Goal: Task Accomplishment & Management: Use online tool/utility

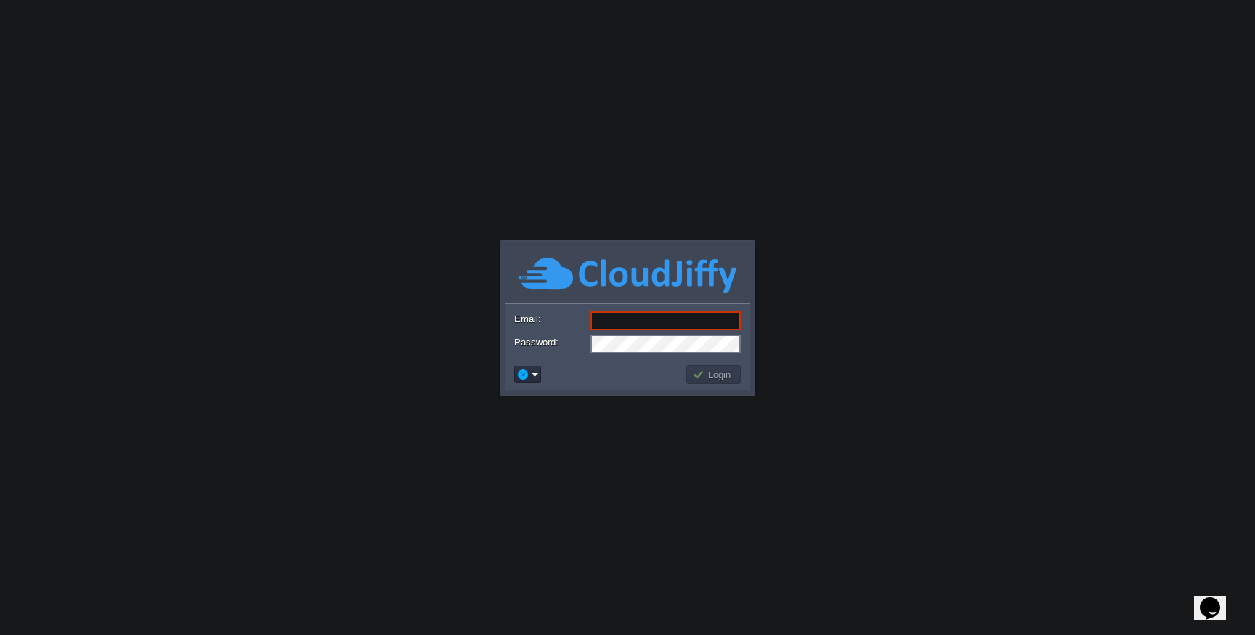
type input "[EMAIL_ADDRESS][DOMAIN_NAME]"
click at [716, 377] on button "Login" at bounding box center [714, 374] width 42 height 13
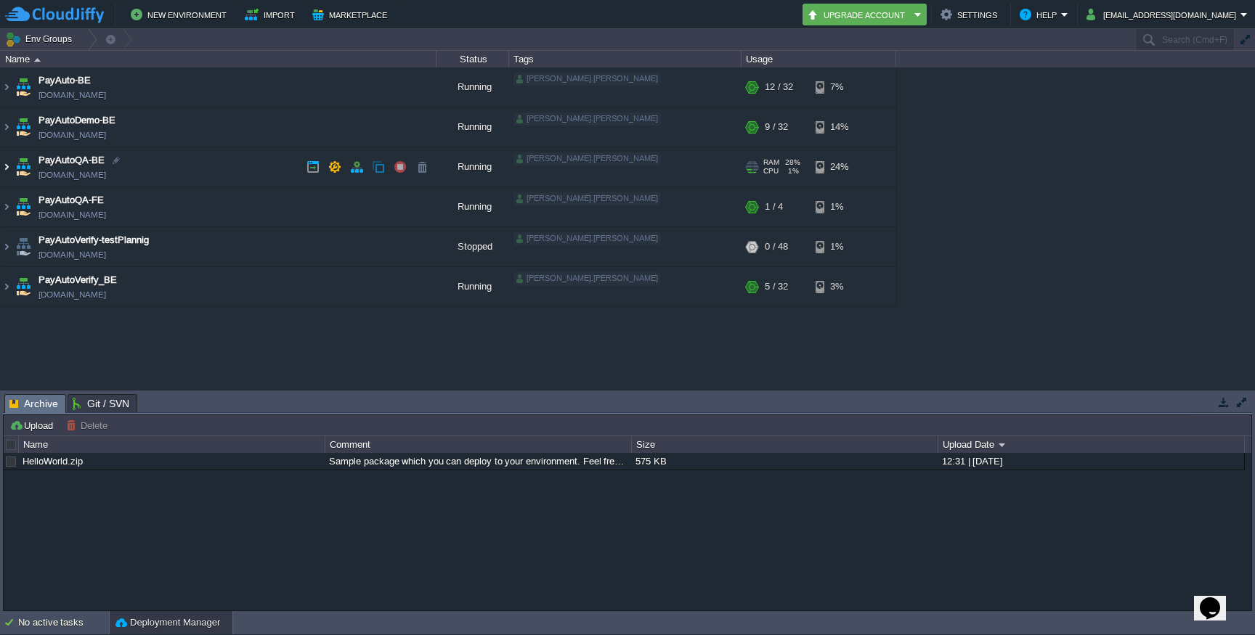
click at [7, 161] on img at bounding box center [7, 166] width 12 height 39
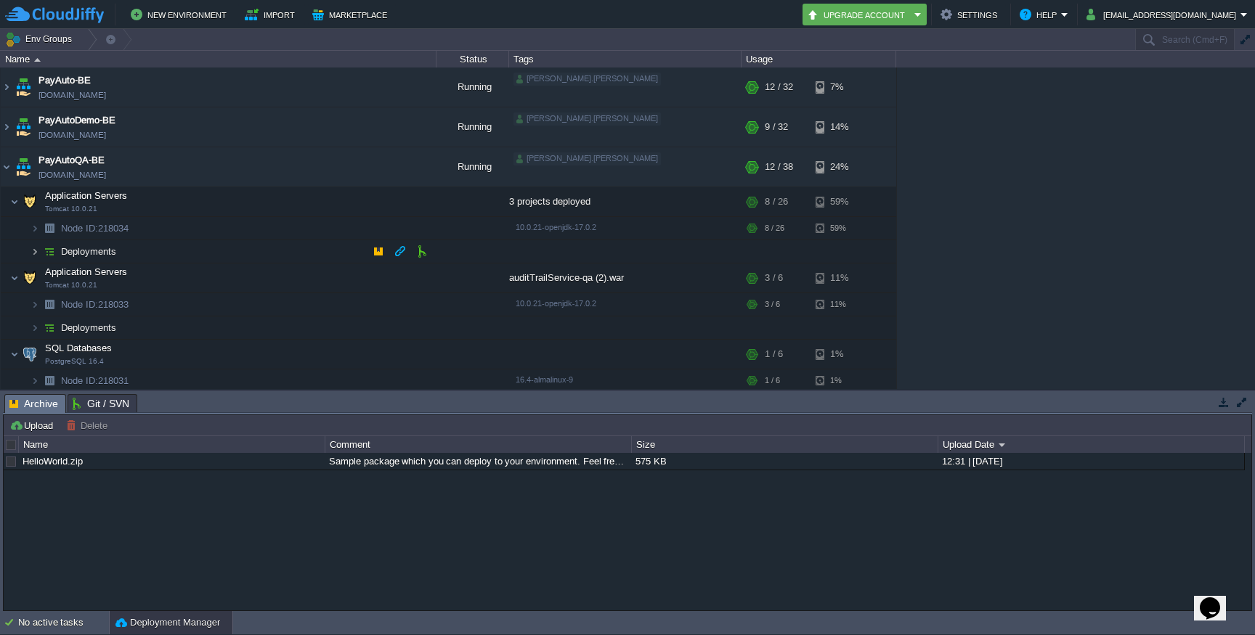
click at [34, 252] on img at bounding box center [35, 251] width 9 height 23
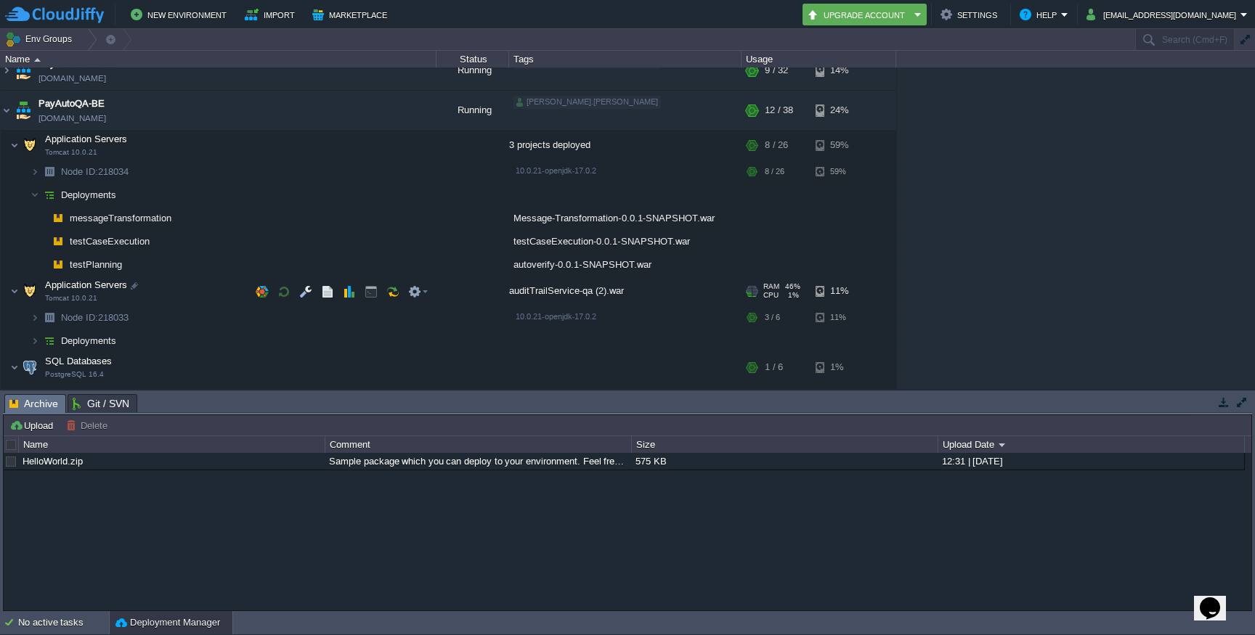
scroll to position [59, 0]
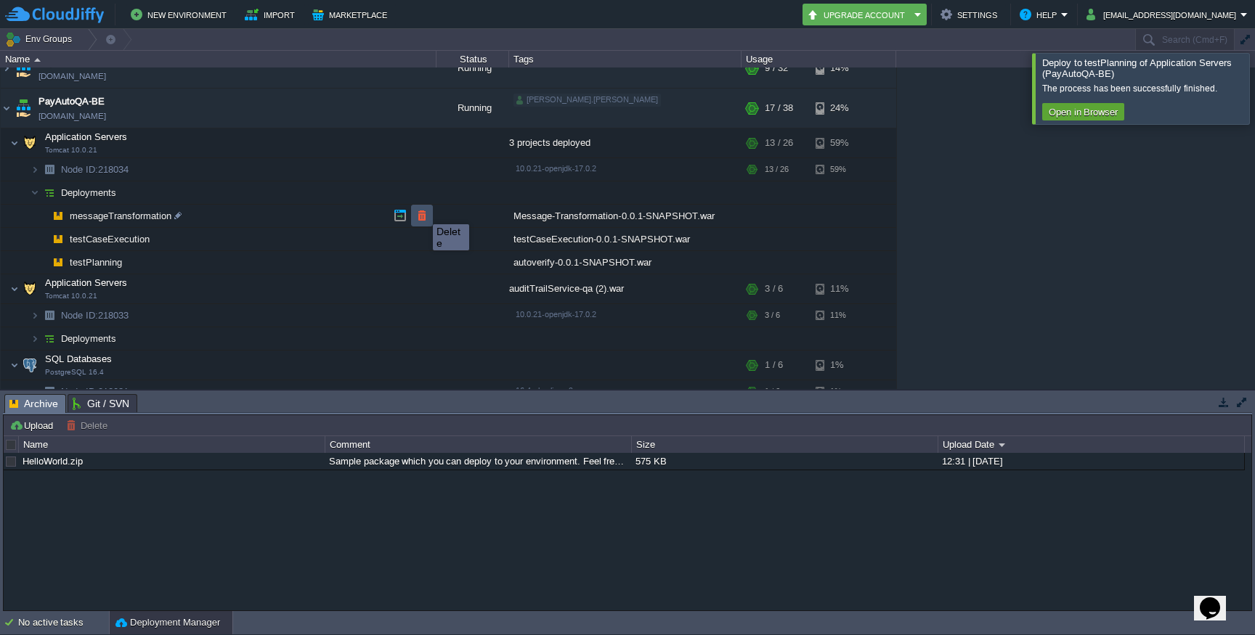
click at [422, 211] on button "button" at bounding box center [421, 215] width 13 height 13
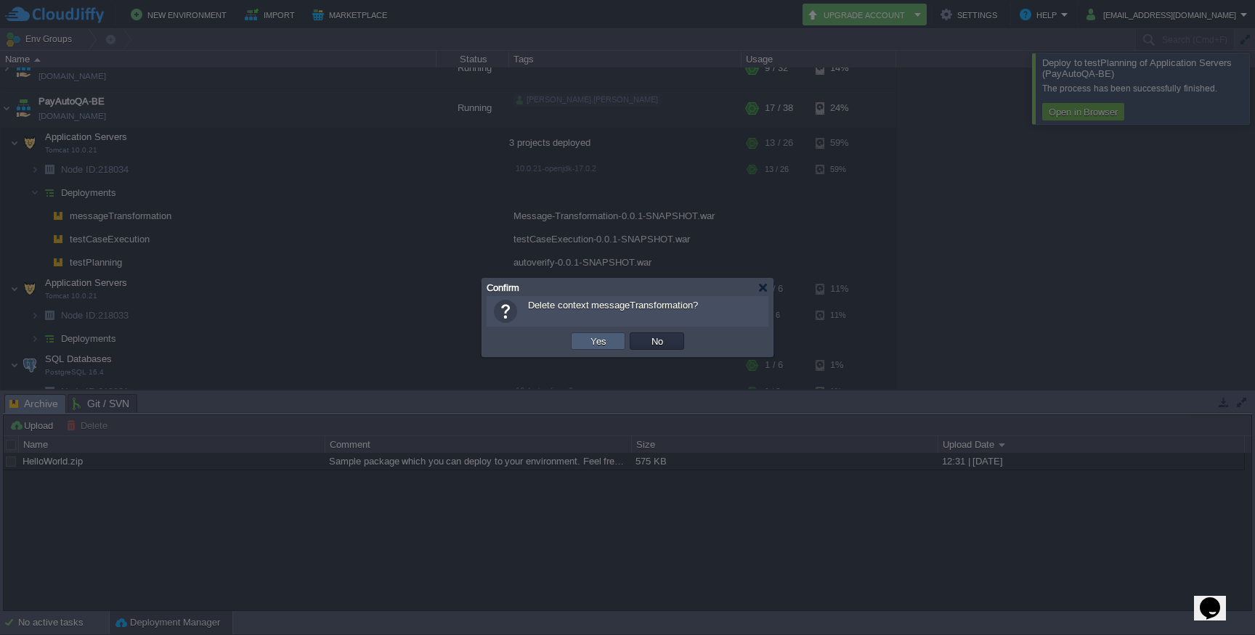
click at [599, 342] on button "Yes" at bounding box center [598, 341] width 25 height 13
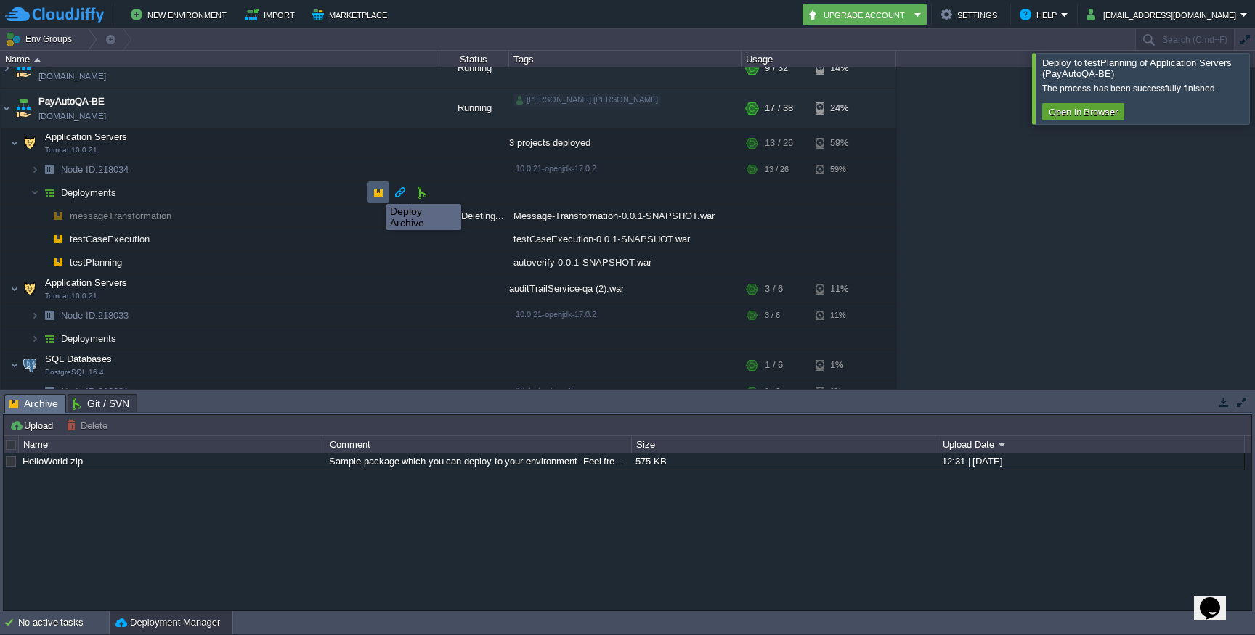
click at [375, 191] on button "button" at bounding box center [378, 192] width 13 height 13
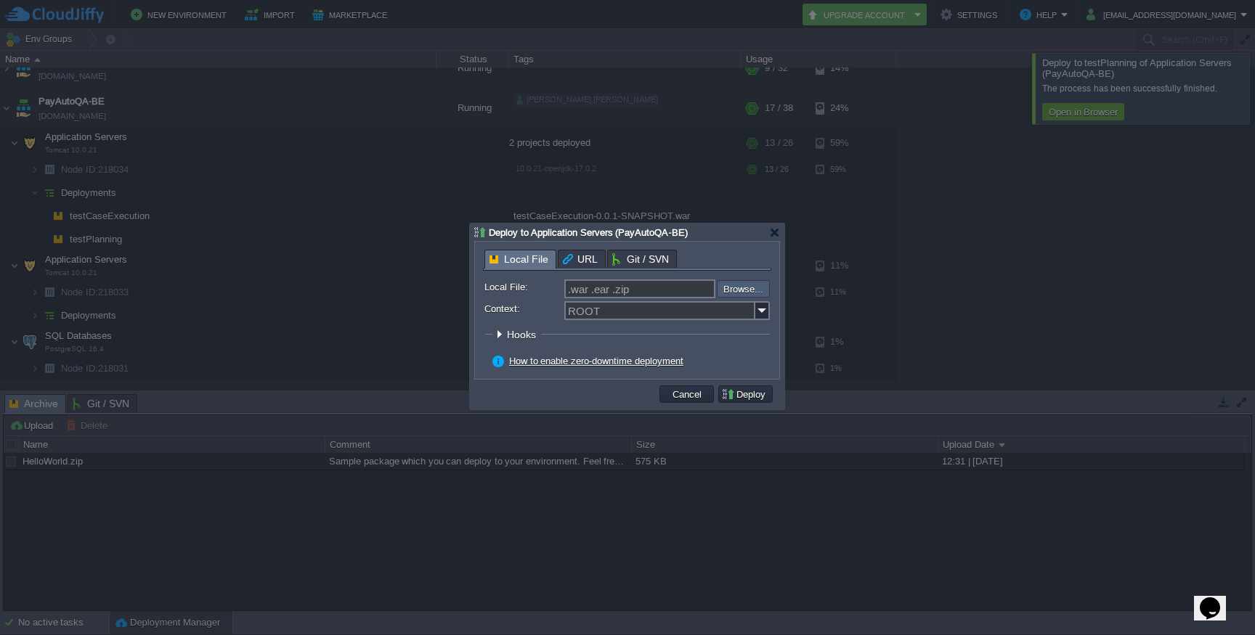
click at [746, 292] on input "file" at bounding box center [678, 288] width 184 height 17
type input "C:\fakepath\Message-Transformation-0.0.1-SNAPSHOT.war"
type input "Message-Transformation-0.0.1-SNAPSHOT.war"
click at [758, 394] on button "Deploy" at bounding box center [745, 394] width 49 height 13
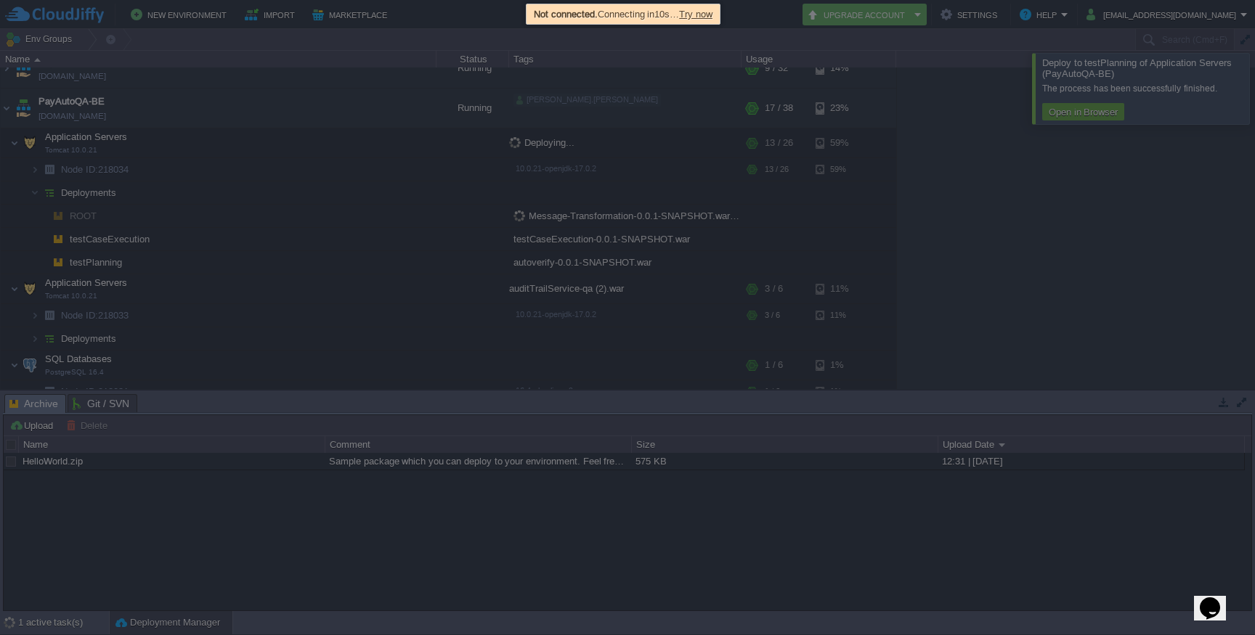
click at [712, 14] on span "Try now" at bounding box center [695, 14] width 33 height 11
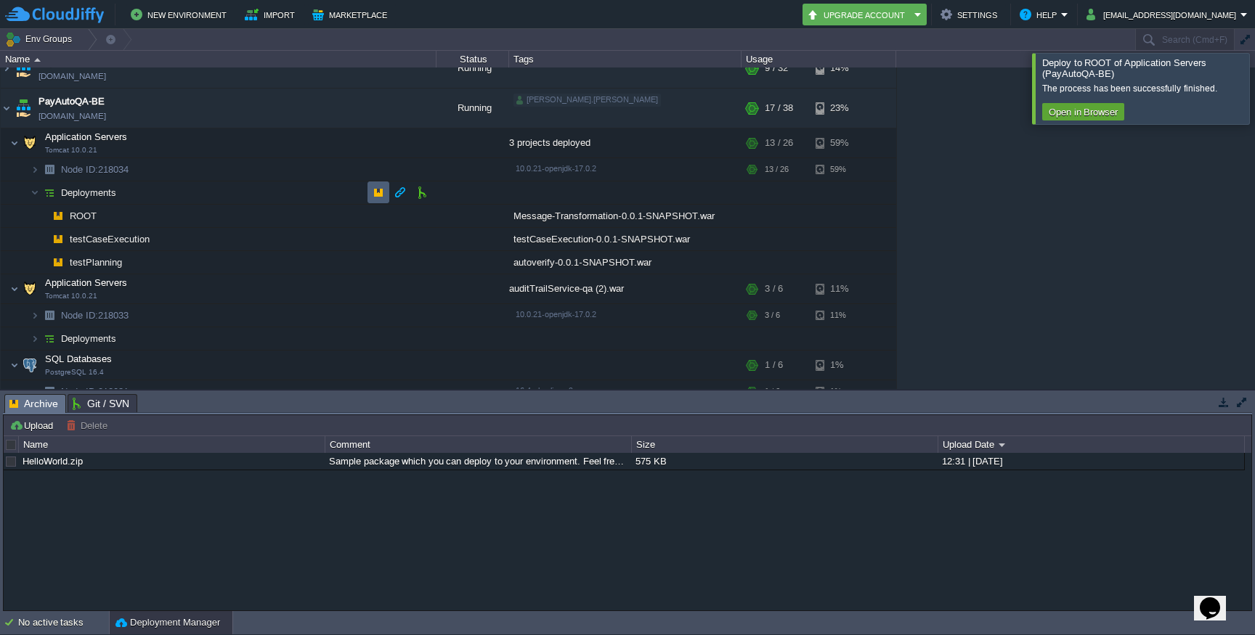
click at [377, 194] on button "button" at bounding box center [378, 192] width 13 height 13
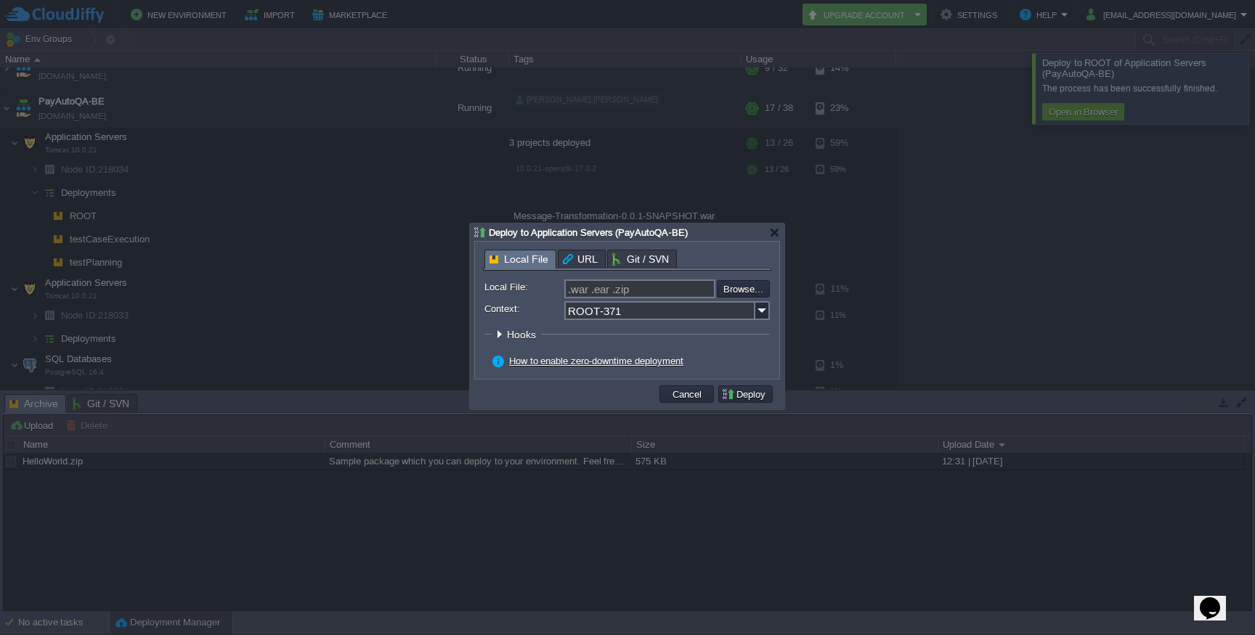
click at [685, 308] on input "ROOT-371" at bounding box center [659, 310] width 191 height 19
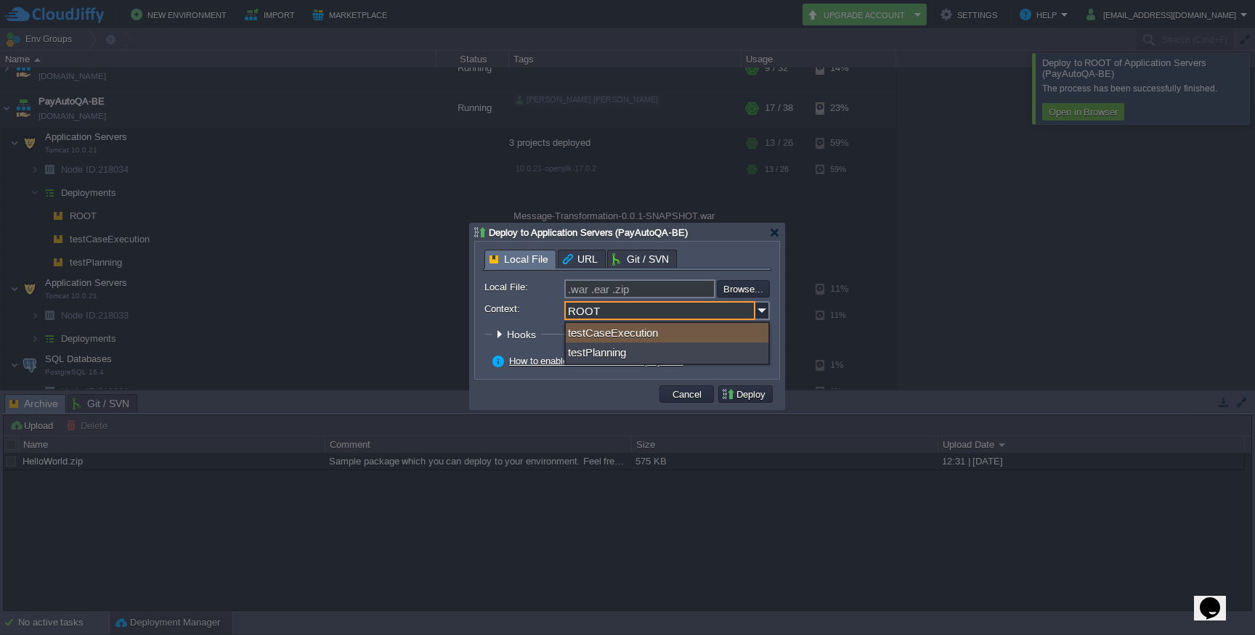
type input "ROOT"
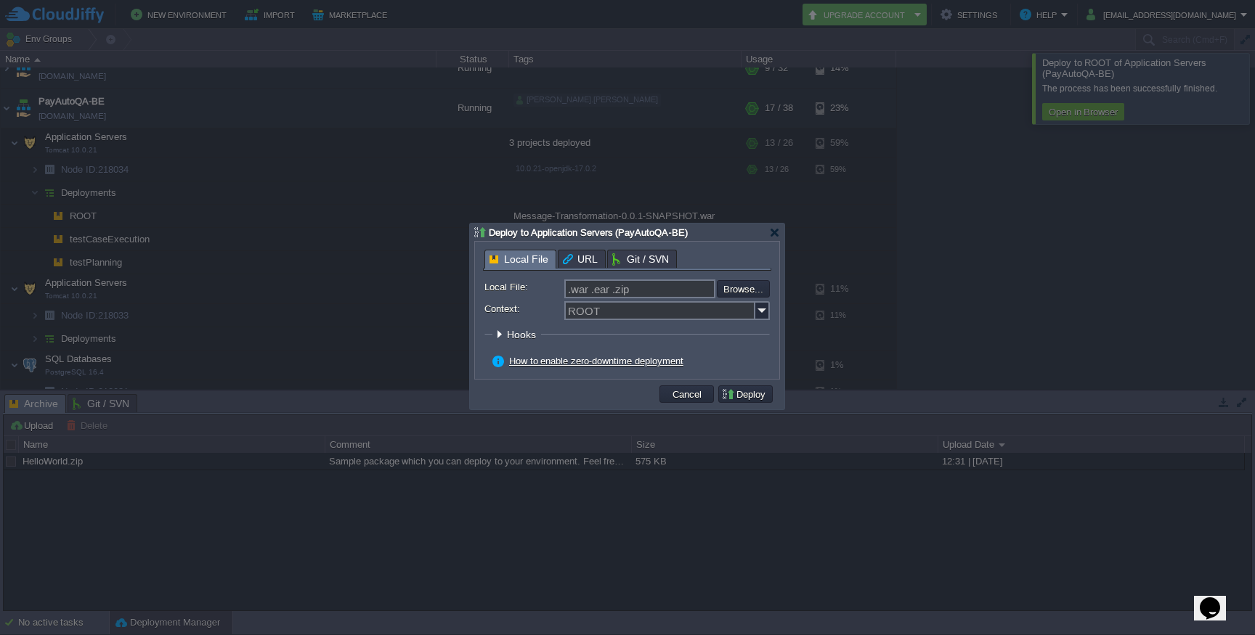
click at [821, 325] on div at bounding box center [627, 317] width 1255 height 635
click at [742, 295] on input "file" at bounding box center [678, 288] width 184 height 17
click at [684, 395] on button "Cancel" at bounding box center [687, 394] width 38 height 13
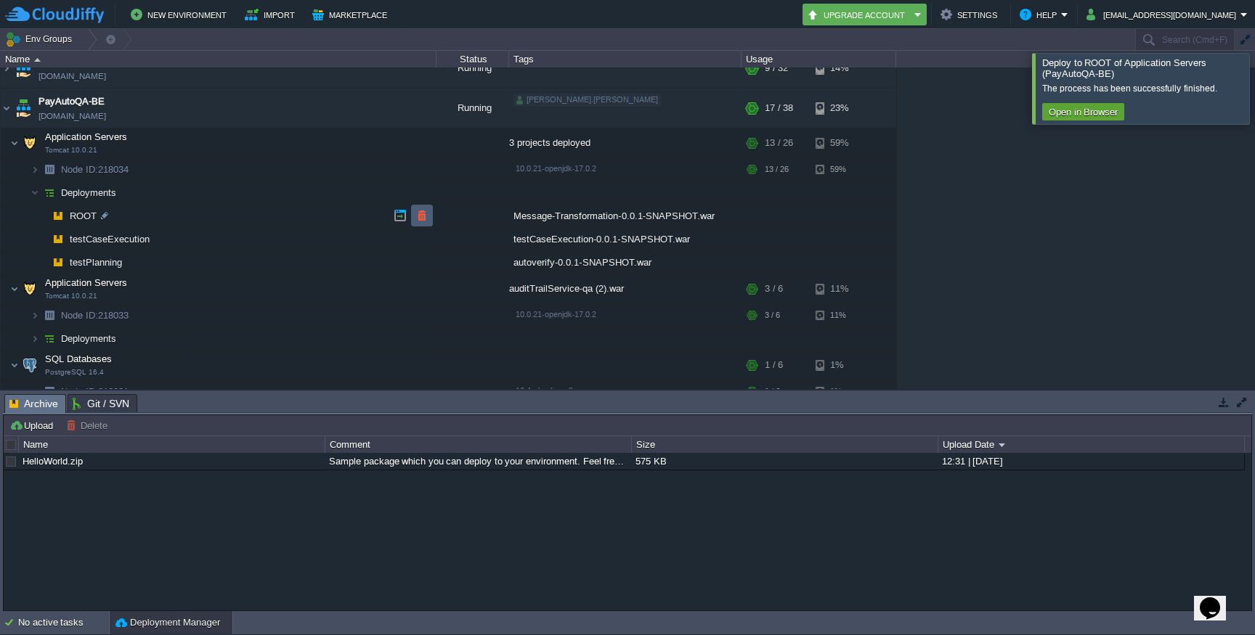
click at [426, 216] on button "button" at bounding box center [421, 215] width 13 height 13
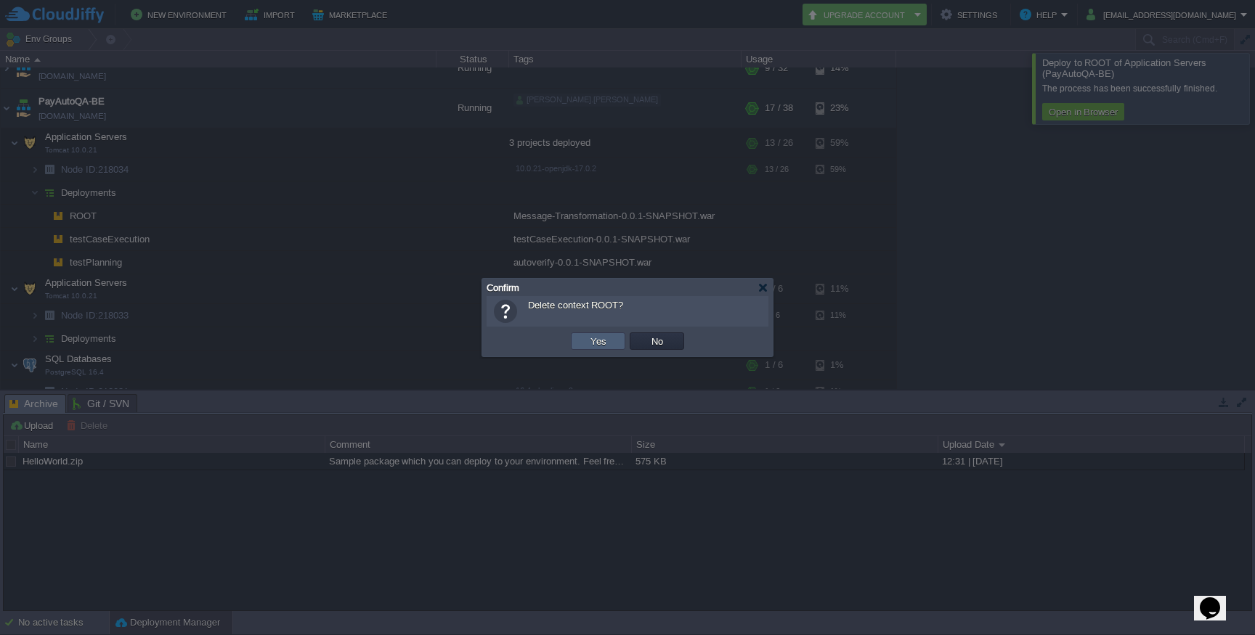
click at [614, 343] on td "Yes" at bounding box center [598, 341] width 54 height 17
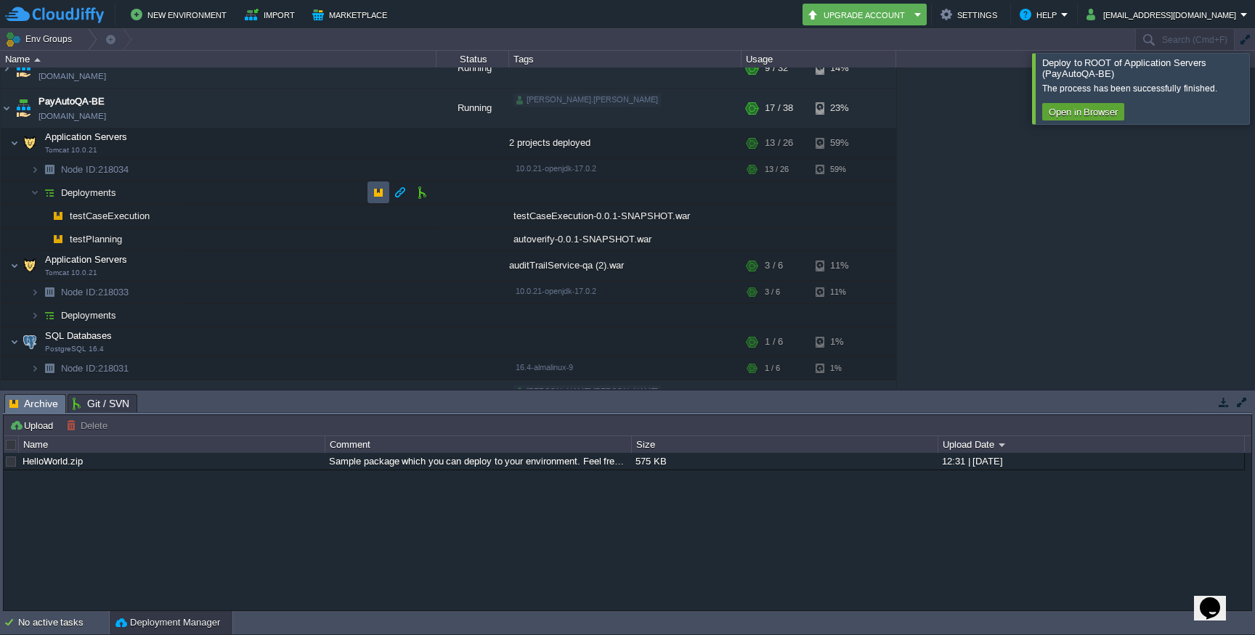
click at [375, 189] on button "button" at bounding box center [378, 192] width 13 height 13
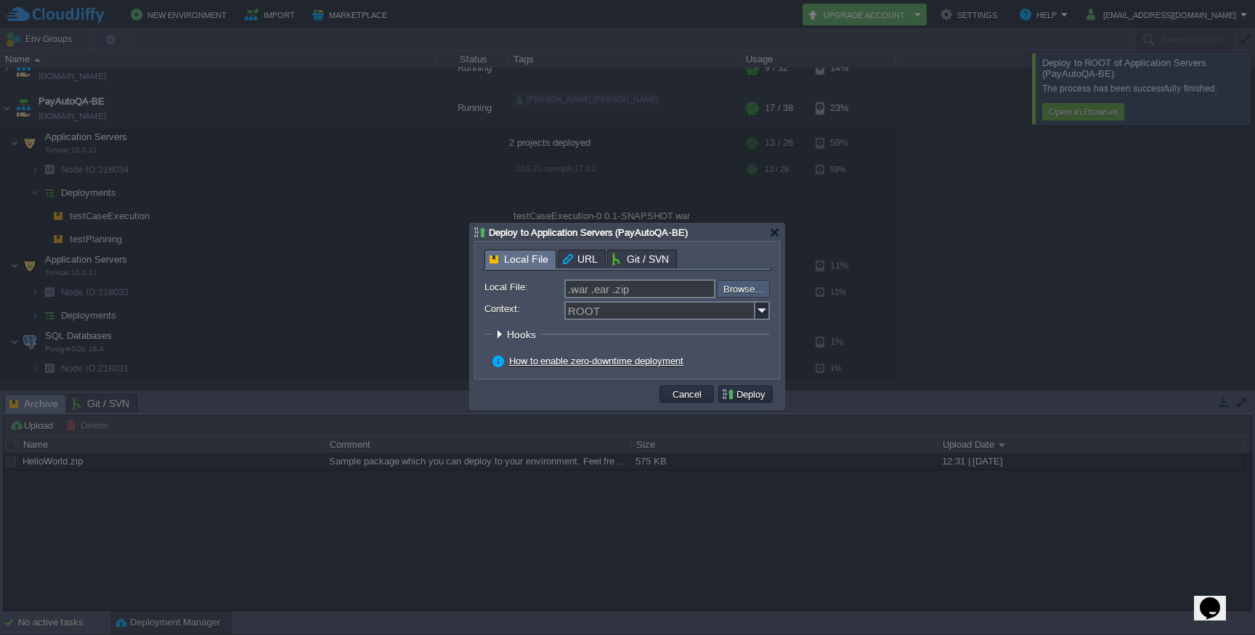
click at [737, 292] on input "file" at bounding box center [678, 288] width 184 height 17
type input "C:\fakepath\Message-Transformation-0.0.1-SNAPSHOT.war"
type input "Message-Transformation-0.0.1-SNAPSHOT.war"
click at [745, 394] on button "Deploy" at bounding box center [745, 394] width 49 height 13
